Goal: Task Accomplishment & Management: Use online tool/utility

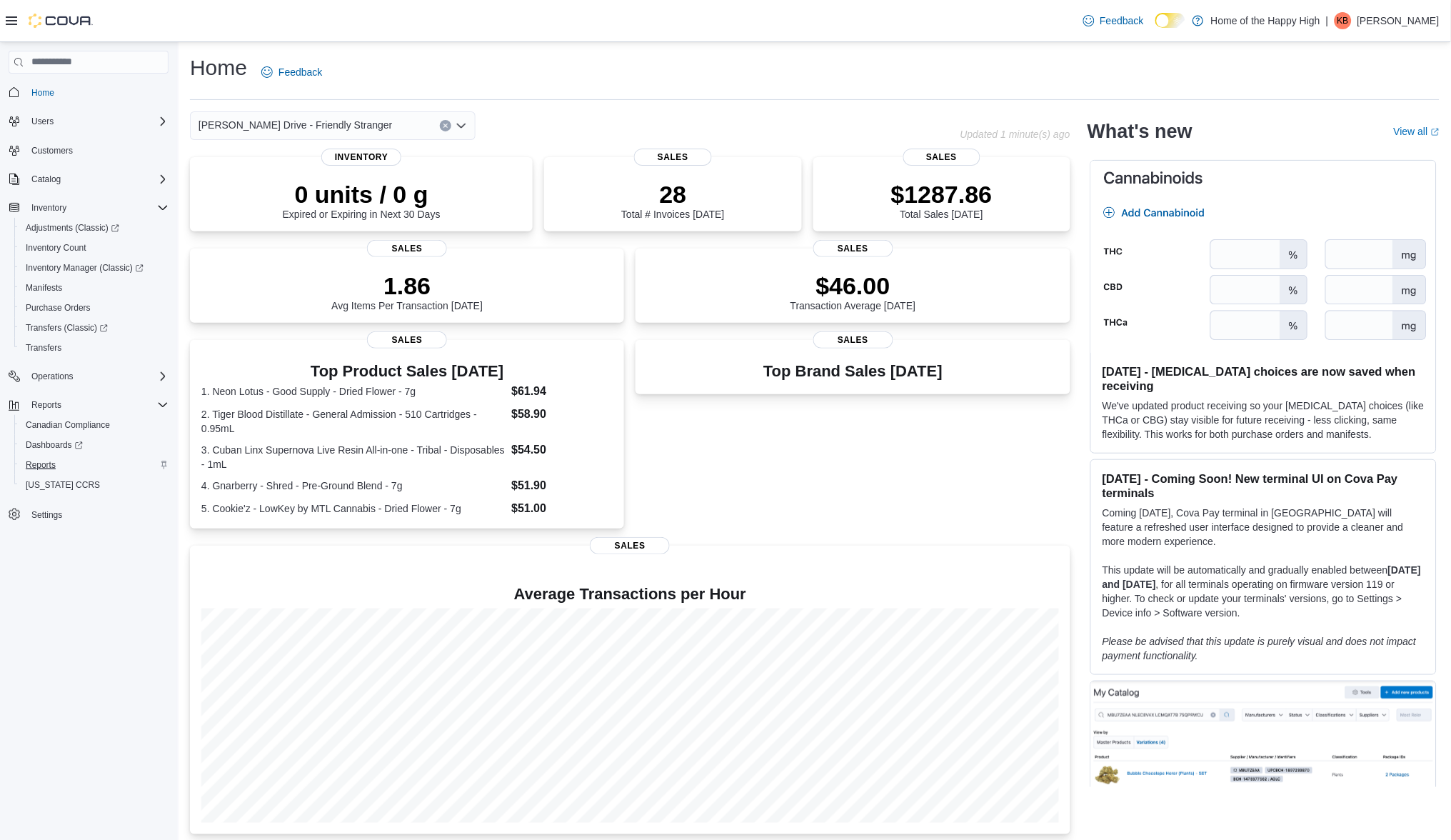
click at [56, 465] on link "Reports" at bounding box center [40, 465] width 42 height 17
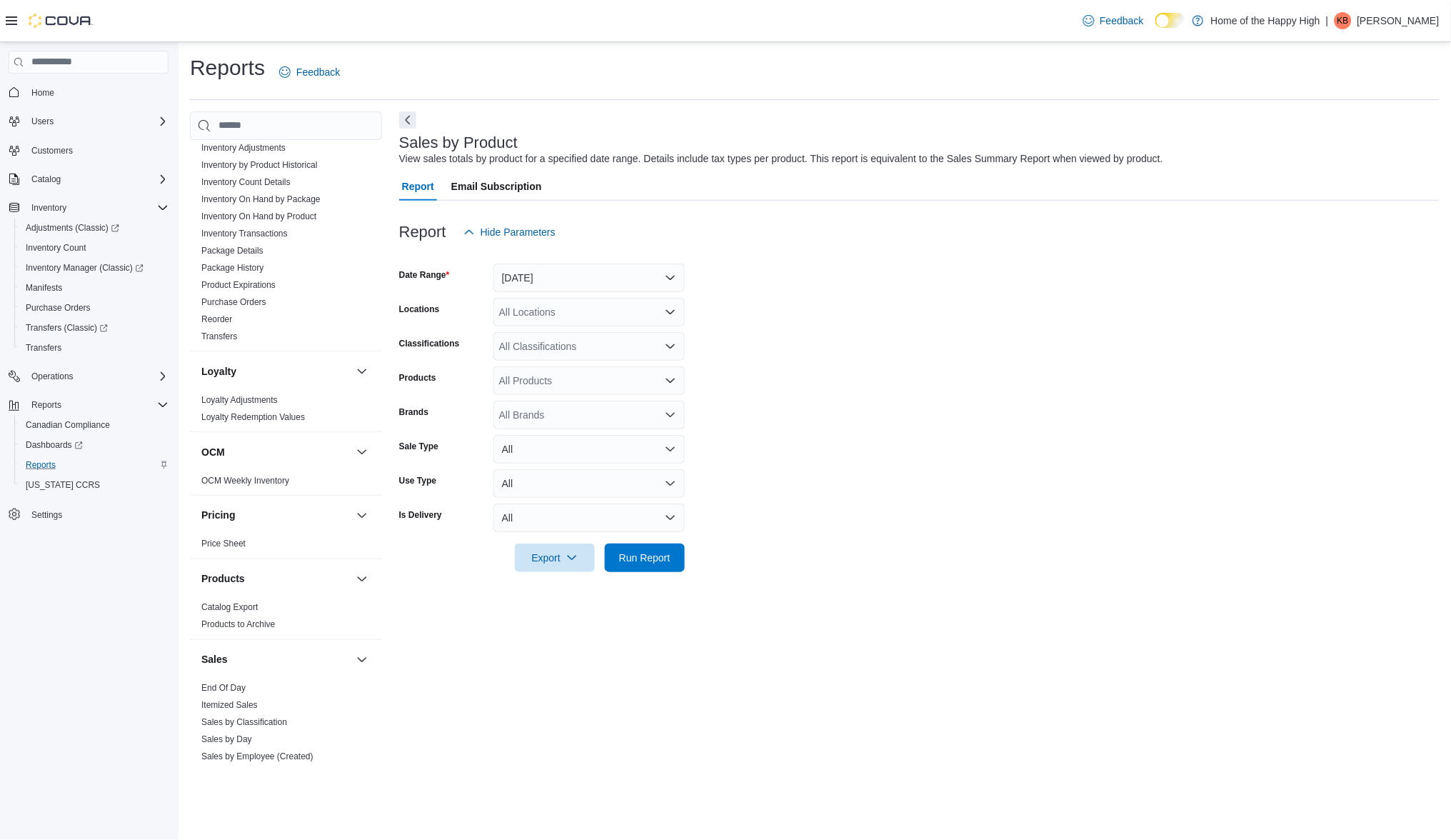
scroll to position [430, 0]
click at [244, 680] on link "End Of Day" at bounding box center [223, 685] width 44 height 10
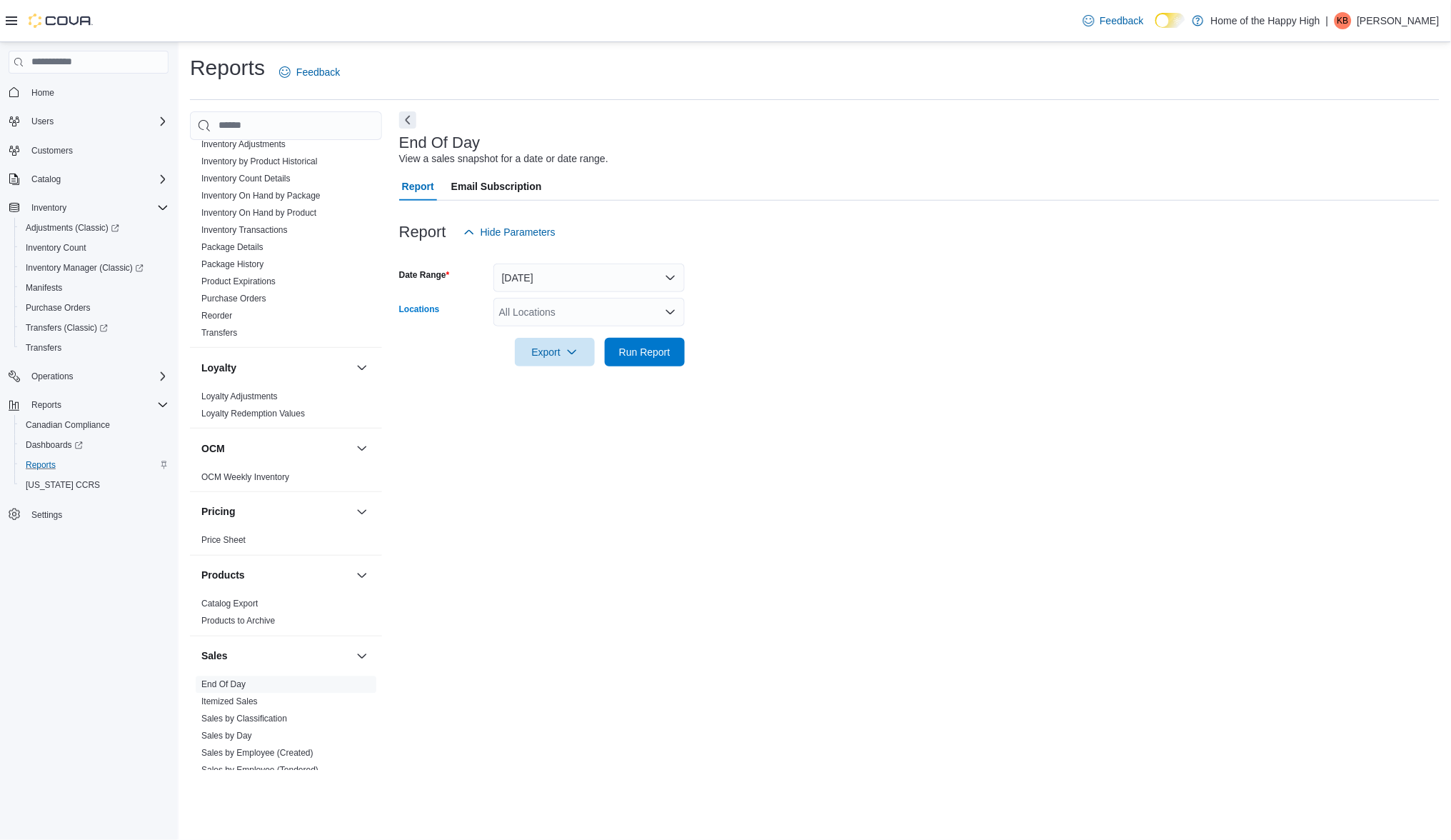
click at [584, 312] on div "All Locations" at bounding box center [589, 313] width 192 height 29
type input "*"
type input "******"
click at [598, 336] on span "[PERSON_NAME] Drive - Friendly Stranger" at bounding box center [650, 334] width 194 height 14
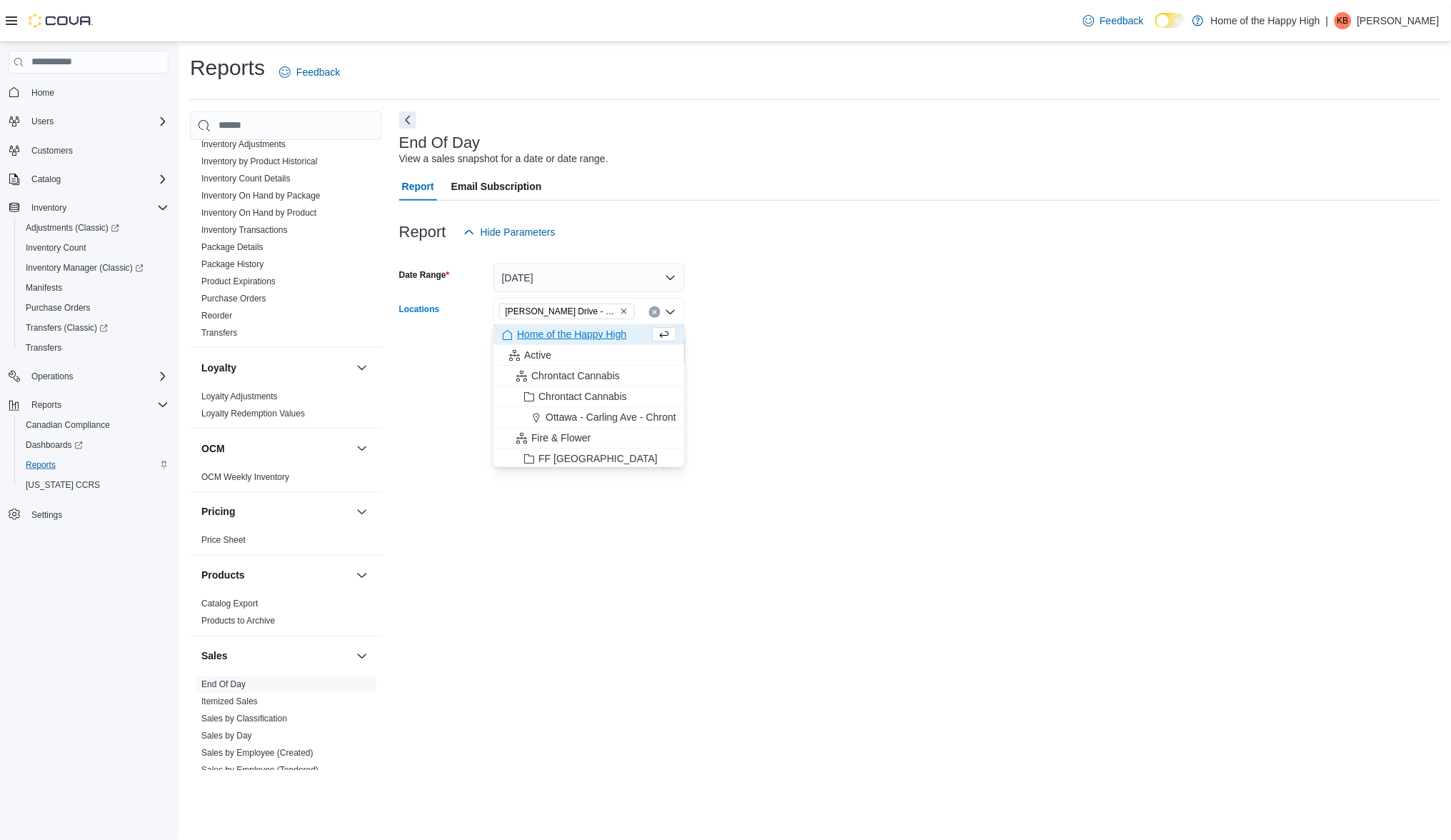
click at [797, 339] on form "Date Range [DATE] Locations [GEOGRAPHIC_DATA][PERSON_NAME] Drive - Friendly Str…" at bounding box center [919, 306] width 1040 height 120
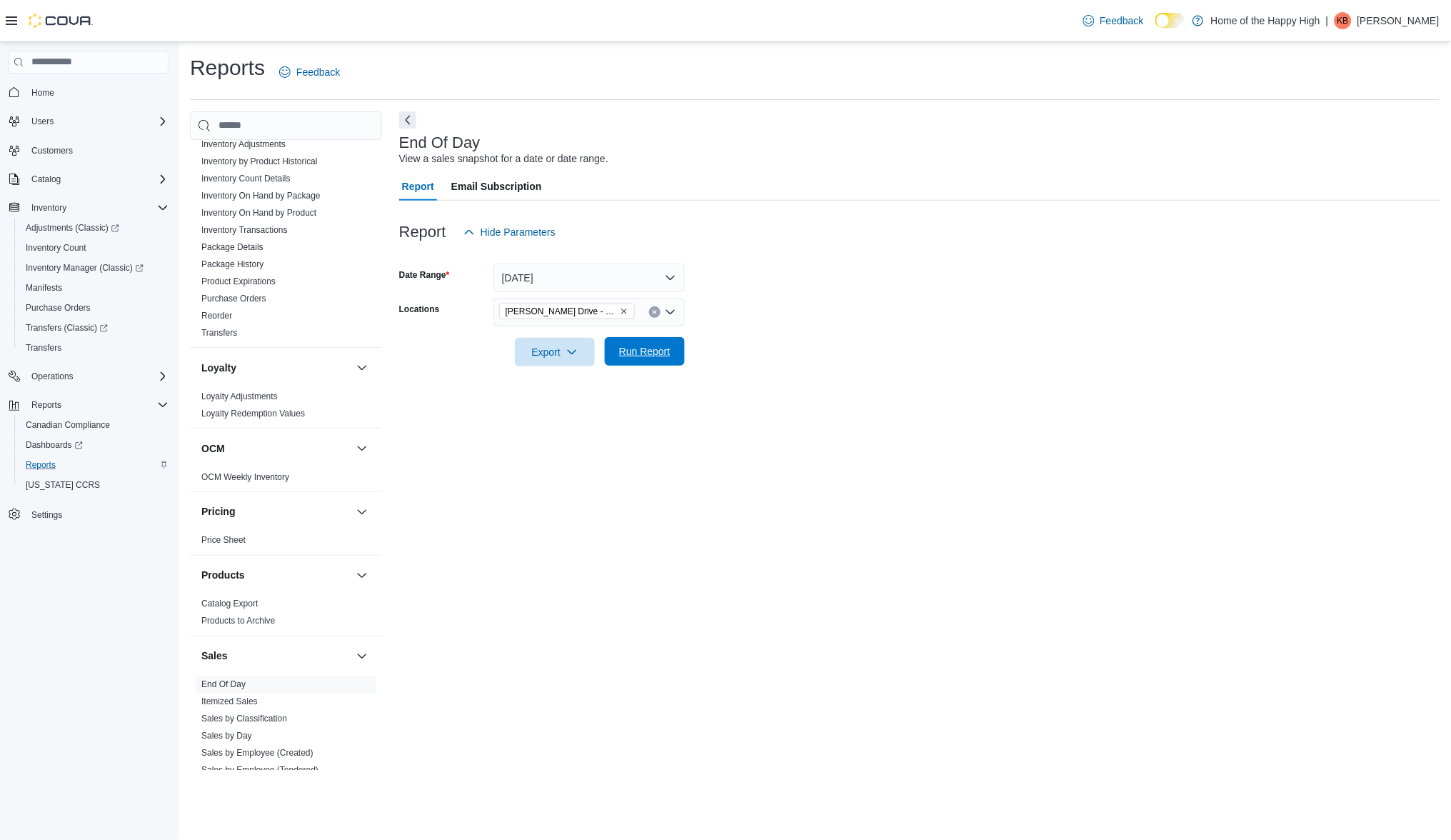
click at [660, 360] on span "Run Report" at bounding box center [645, 352] width 63 height 29
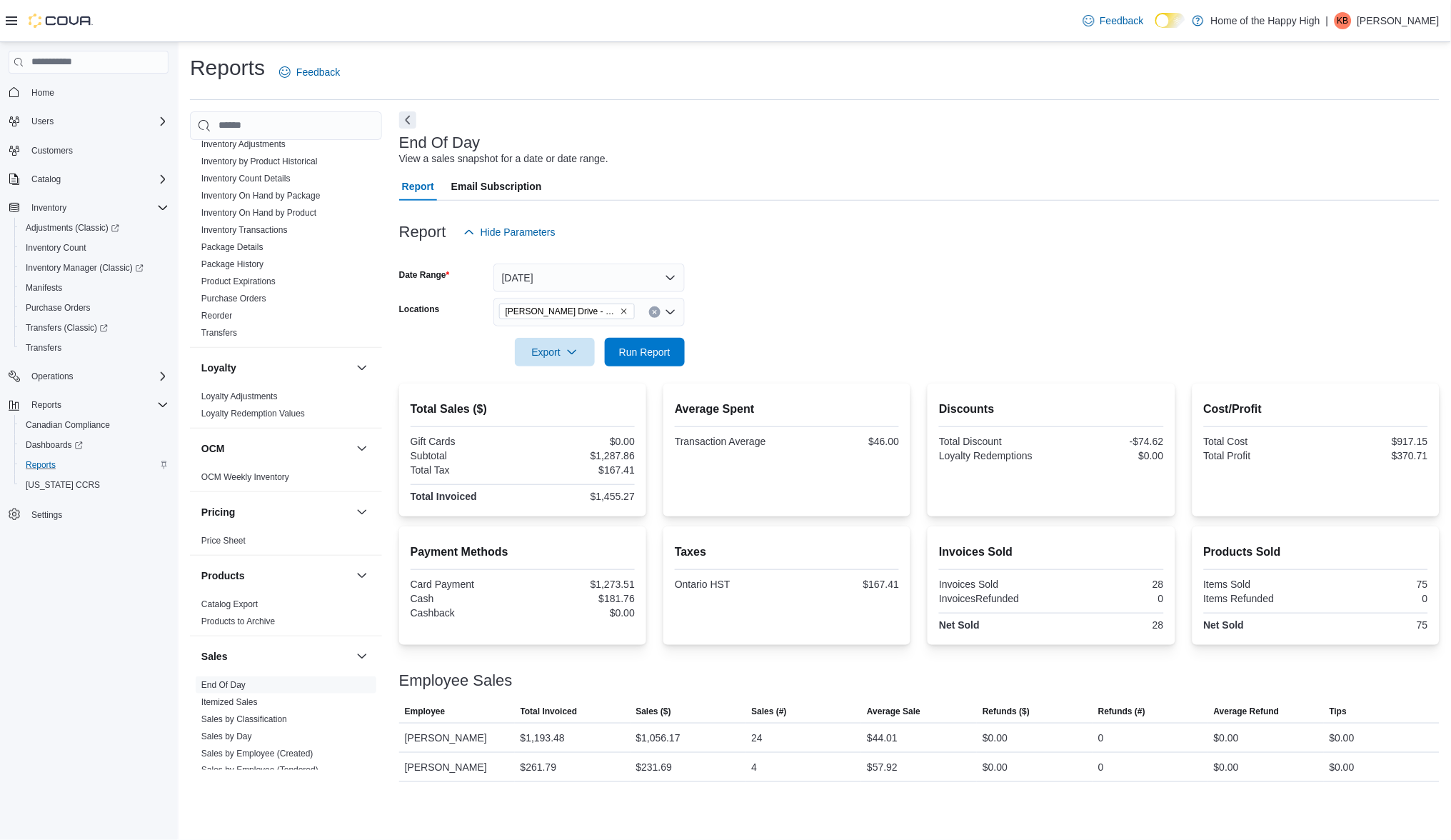
click at [620, 308] on icon "Remove Dundas - Osler Drive - Friendly Stranger from selection in this group" at bounding box center [625, 311] width 9 height 9
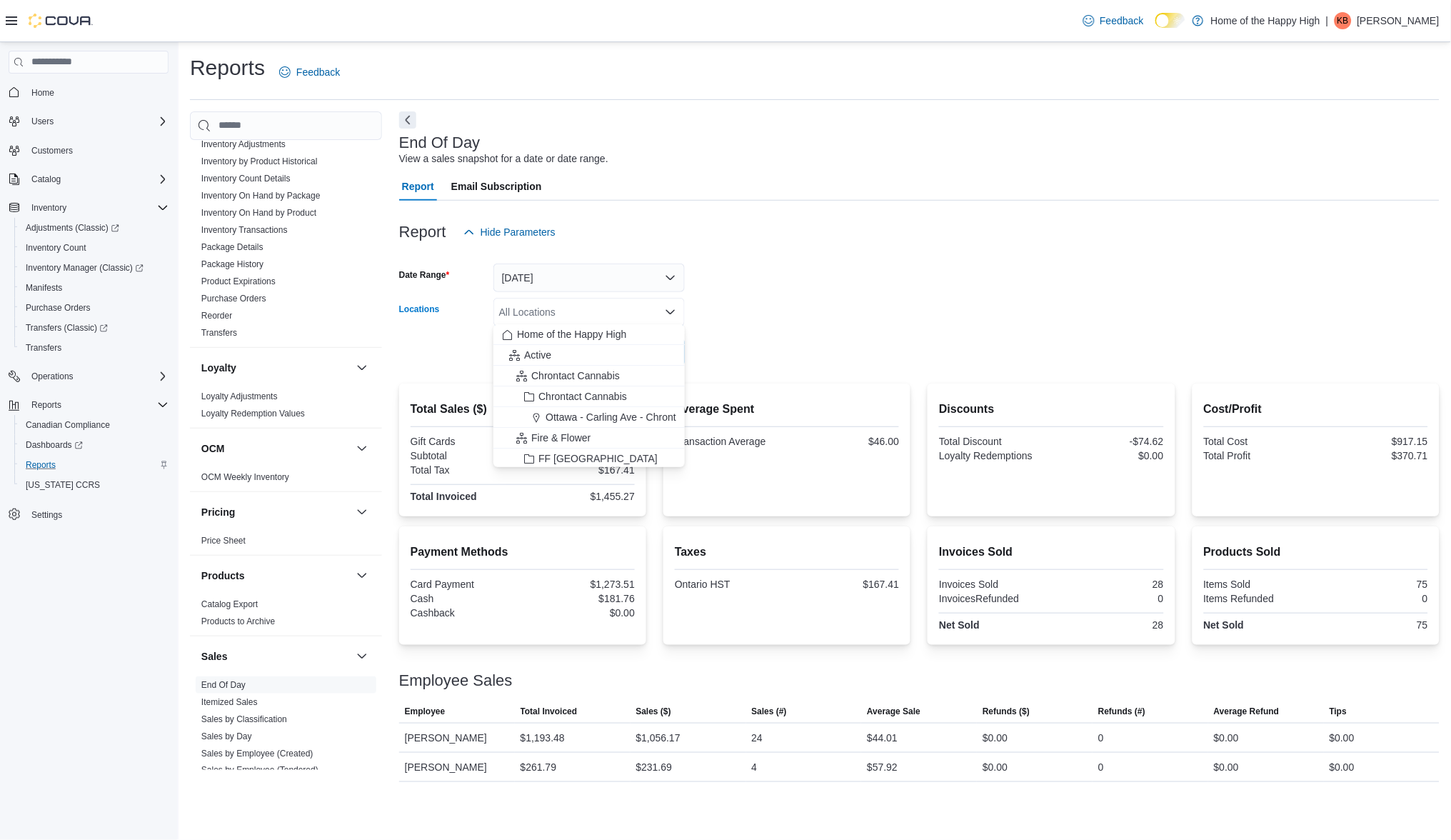
click at [602, 308] on div "All Locations Combo box. Selected. Combo box input. All Locations. Type some te…" at bounding box center [589, 313] width 192 height 29
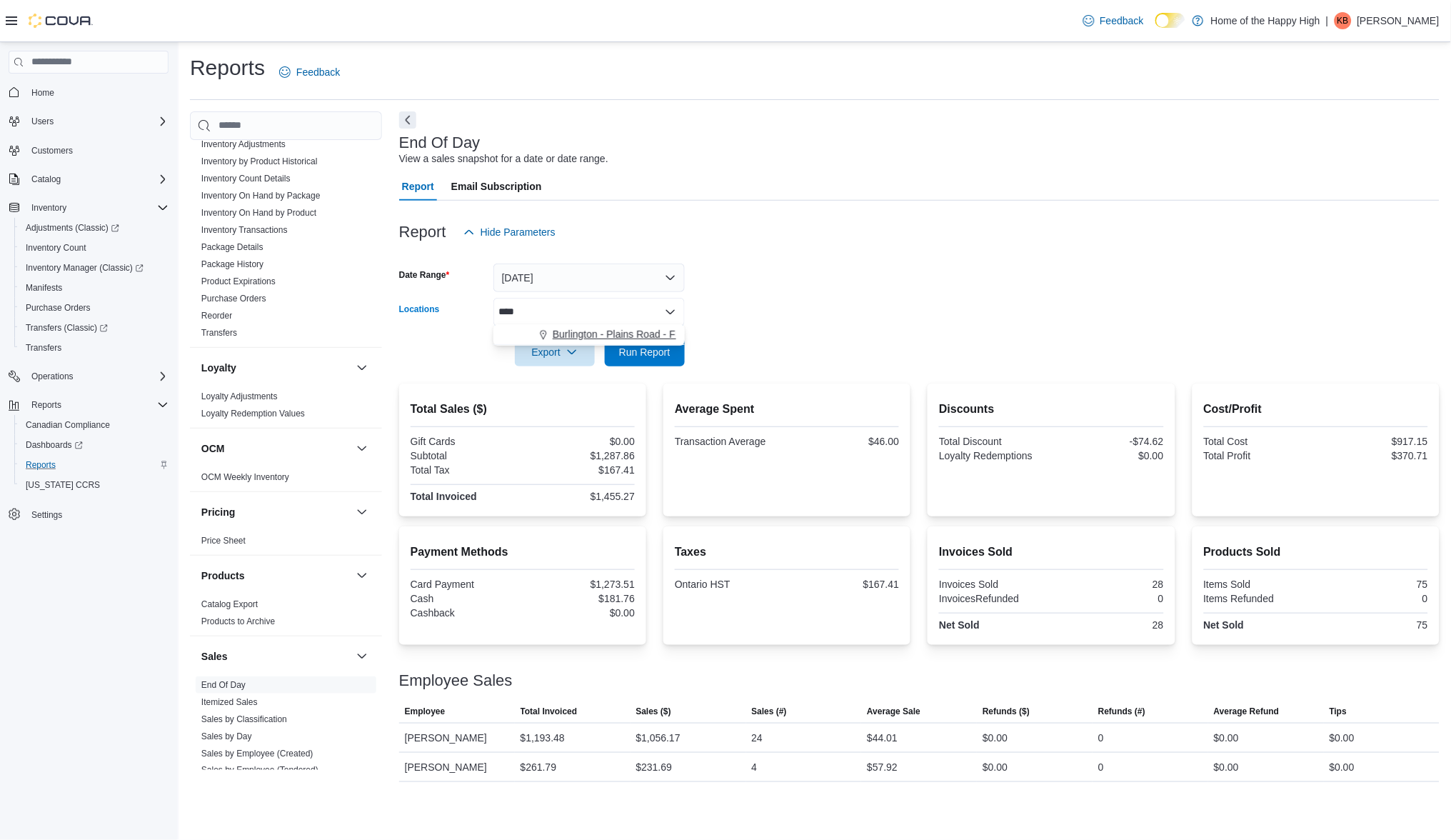
type input "****"
click at [610, 331] on span "Burlington - Plains Road - Friendly Stranger" at bounding box center [649, 334] width 193 height 14
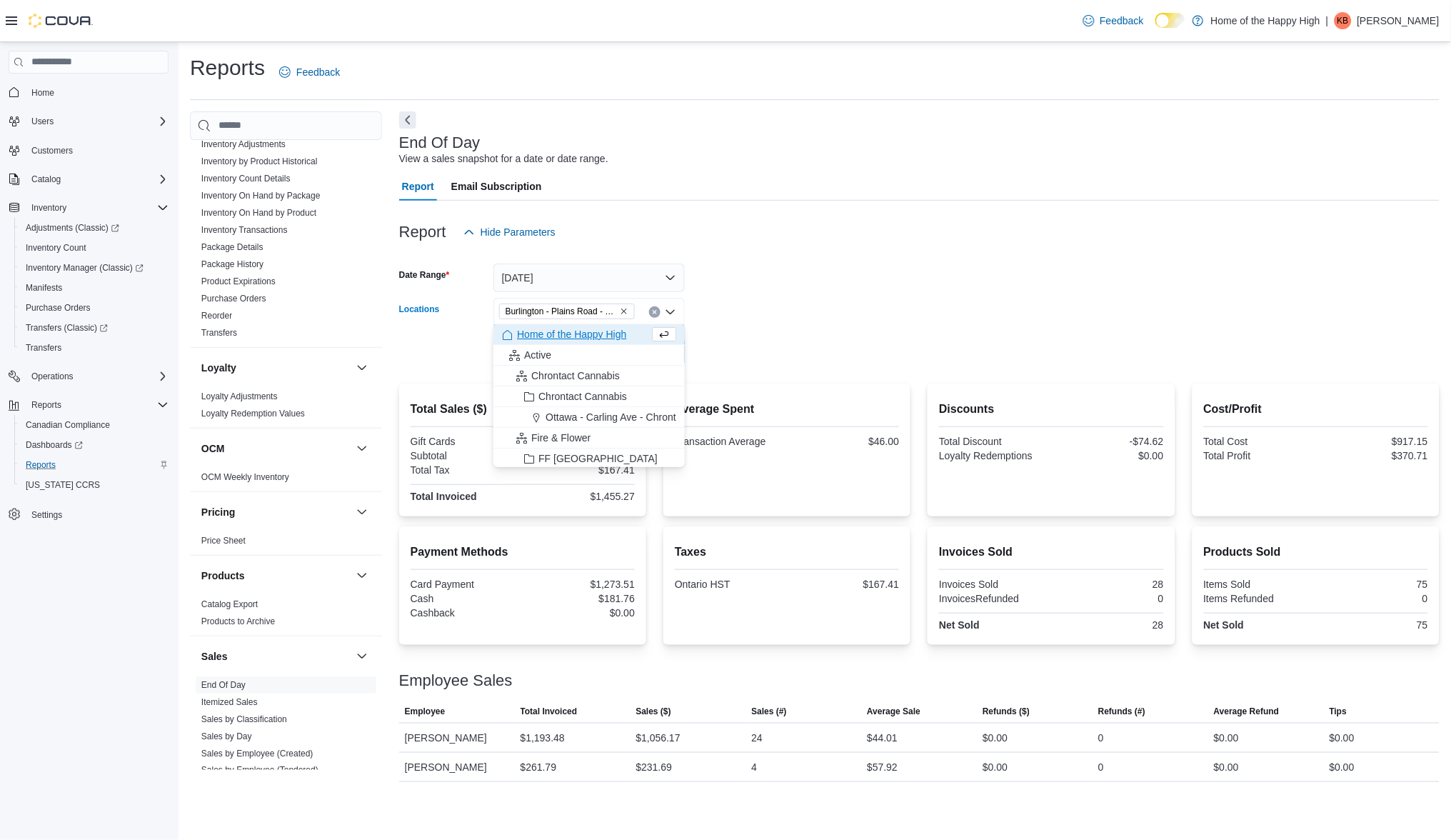
click at [831, 302] on form "Date Range [DATE] Locations [GEOGRAPHIC_DATA] - Friendly Stranger Combo box. Se…" at bounding box center [919, 306] width 1040 height 120
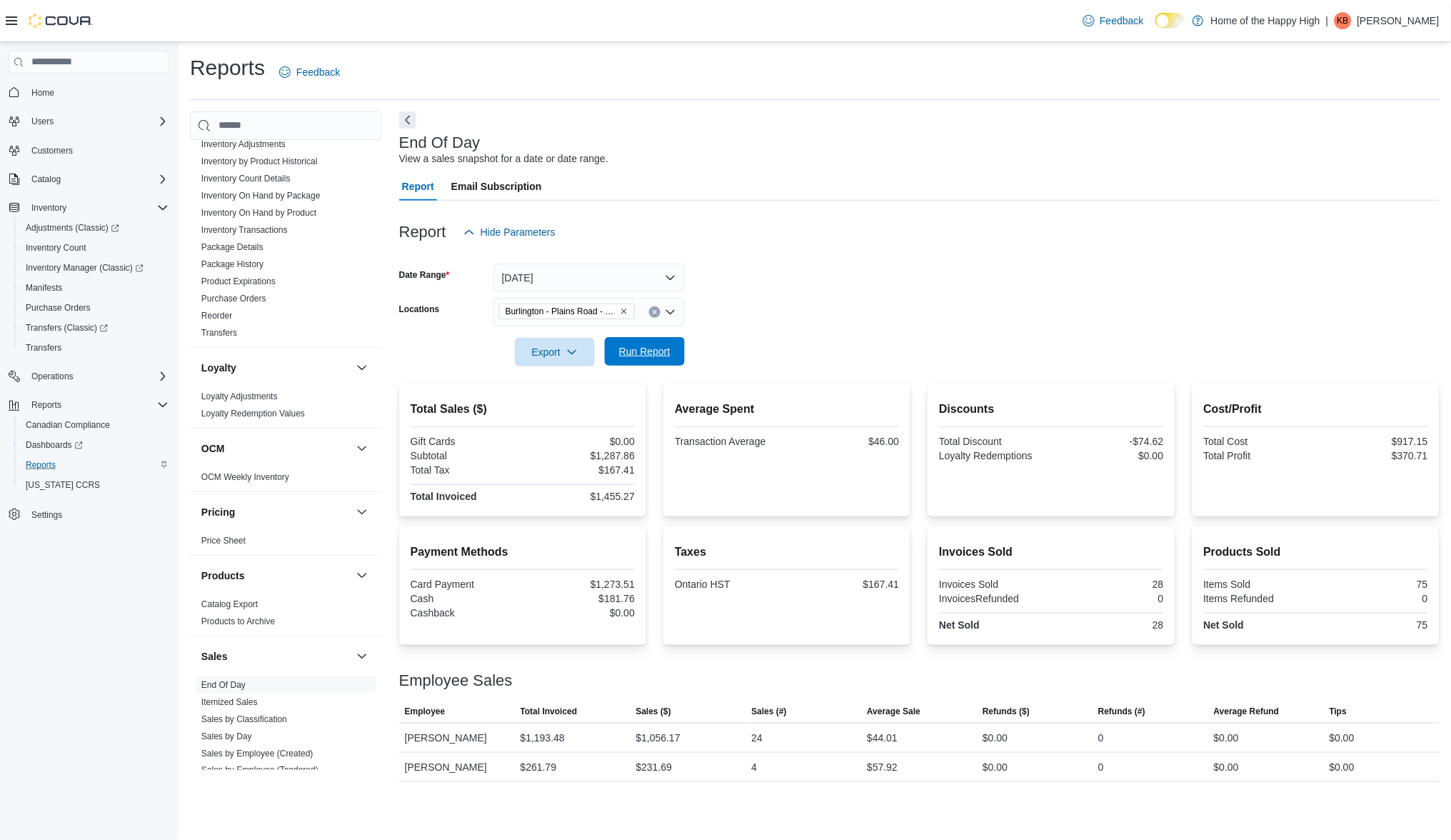
click at [634, 354] on span "Run Report" at bounding box center [645, 351] width 51 height 14
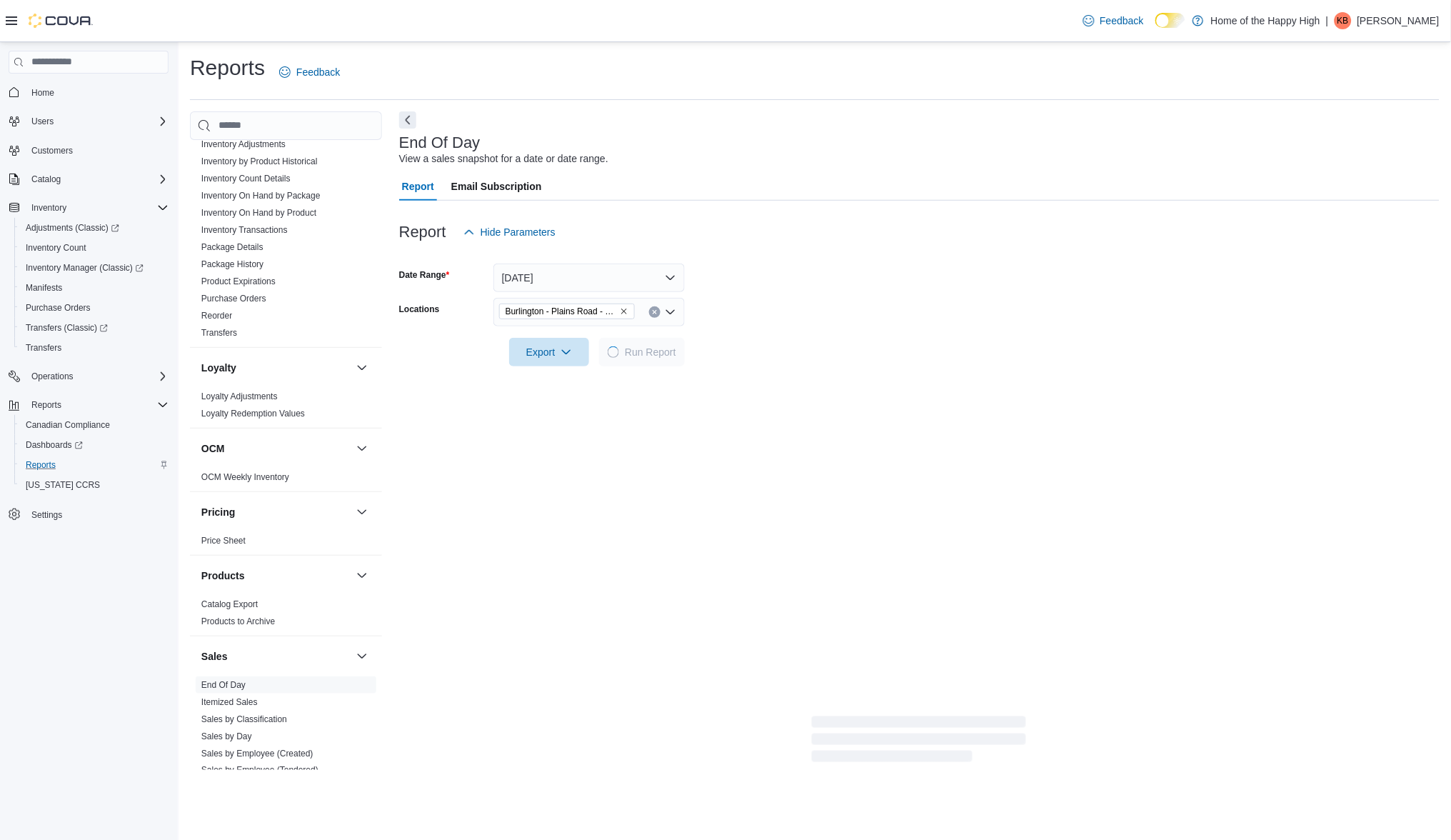
click at [1040, 302] on form "Date Range [DATE] Locations [GEOGRAPHIC_DATA] - Friendly Stranger Export Run Re…" at bounding box center [919, 306] width 1040 height 120
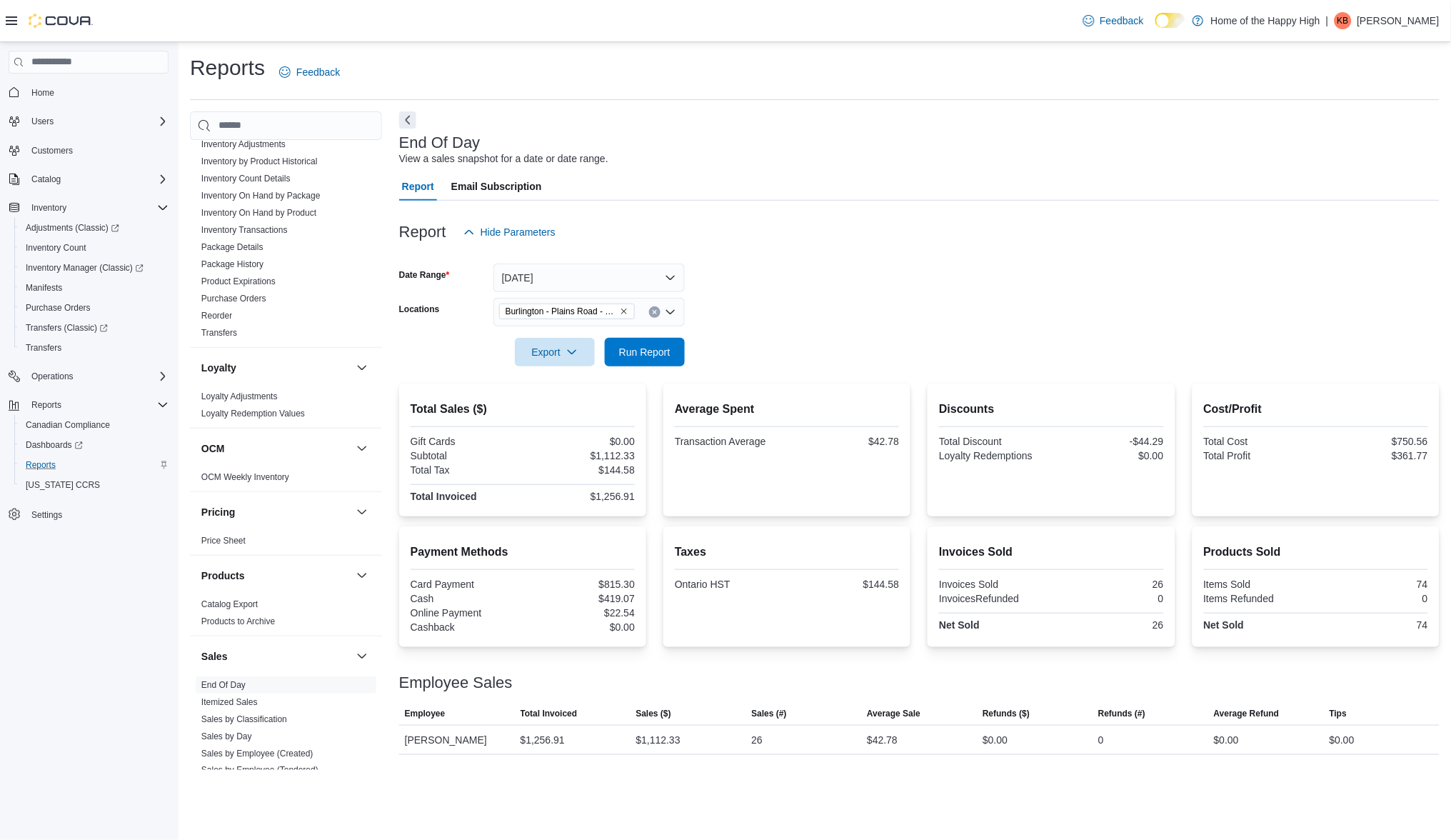
click at [993, 302] on form "Date Range [DATE] Locations [GEOGRAPHIC_DATA] - Friendly Stranger Export Run Re…" at bounding box center [919, 306] width 1040 height 120
click at [620, 310] on icon "Remove Burlington - Plains Road - Friendly Stranger from selection in this group" at bounding box center [625, 311] width 9 height 9
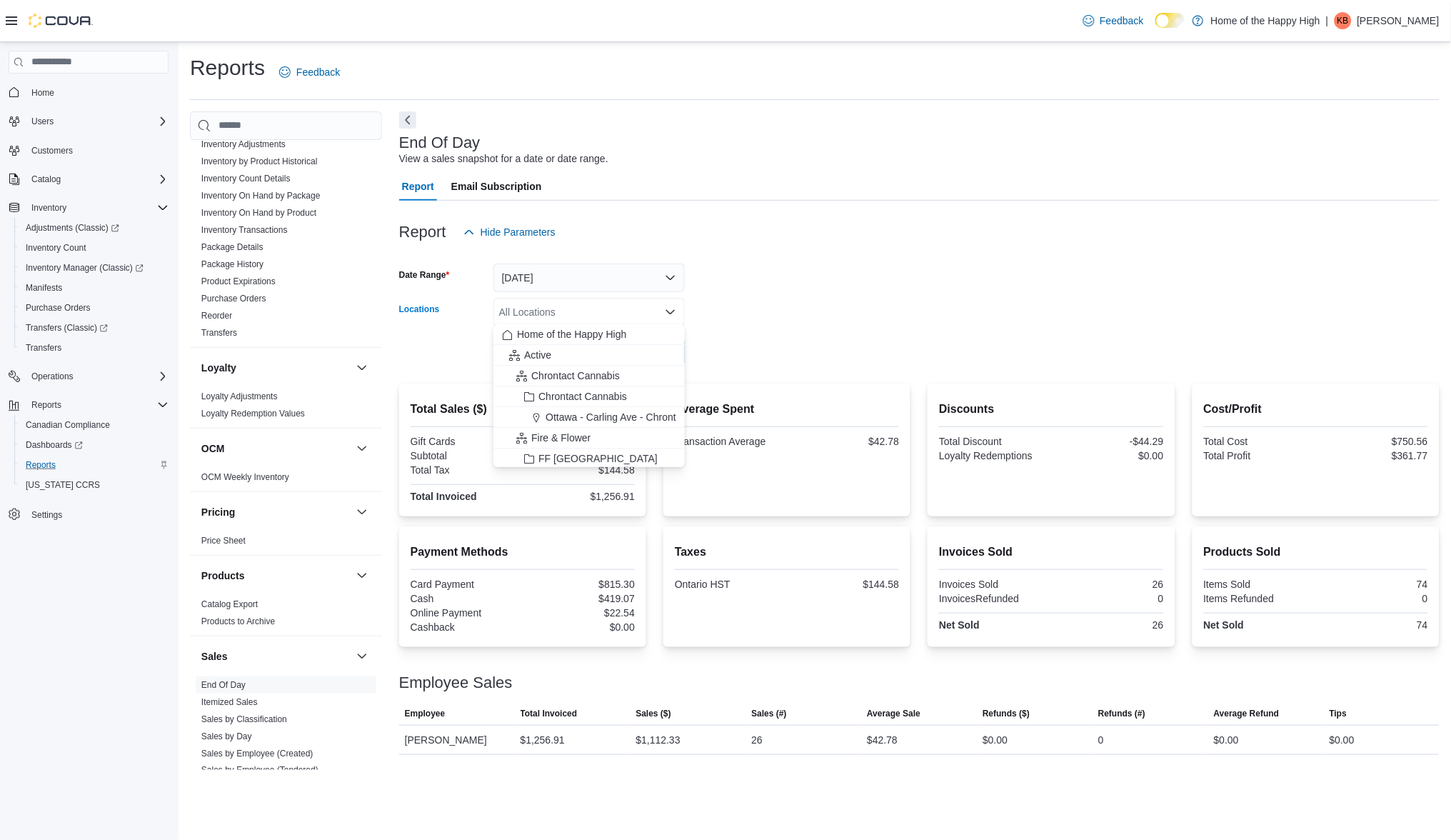
click at [594, 310] on div "All Locations Combo box. Selected. Combo box input. All Locations. Type some te…" at bounding box center [589, 313] width 192 height 29
click at [688, 172] on div "Report Email Subscription" at bounding box center [919, 187] width 1040 height 29
